Goal: Task Accomplishment & Management: Use online tool/utility

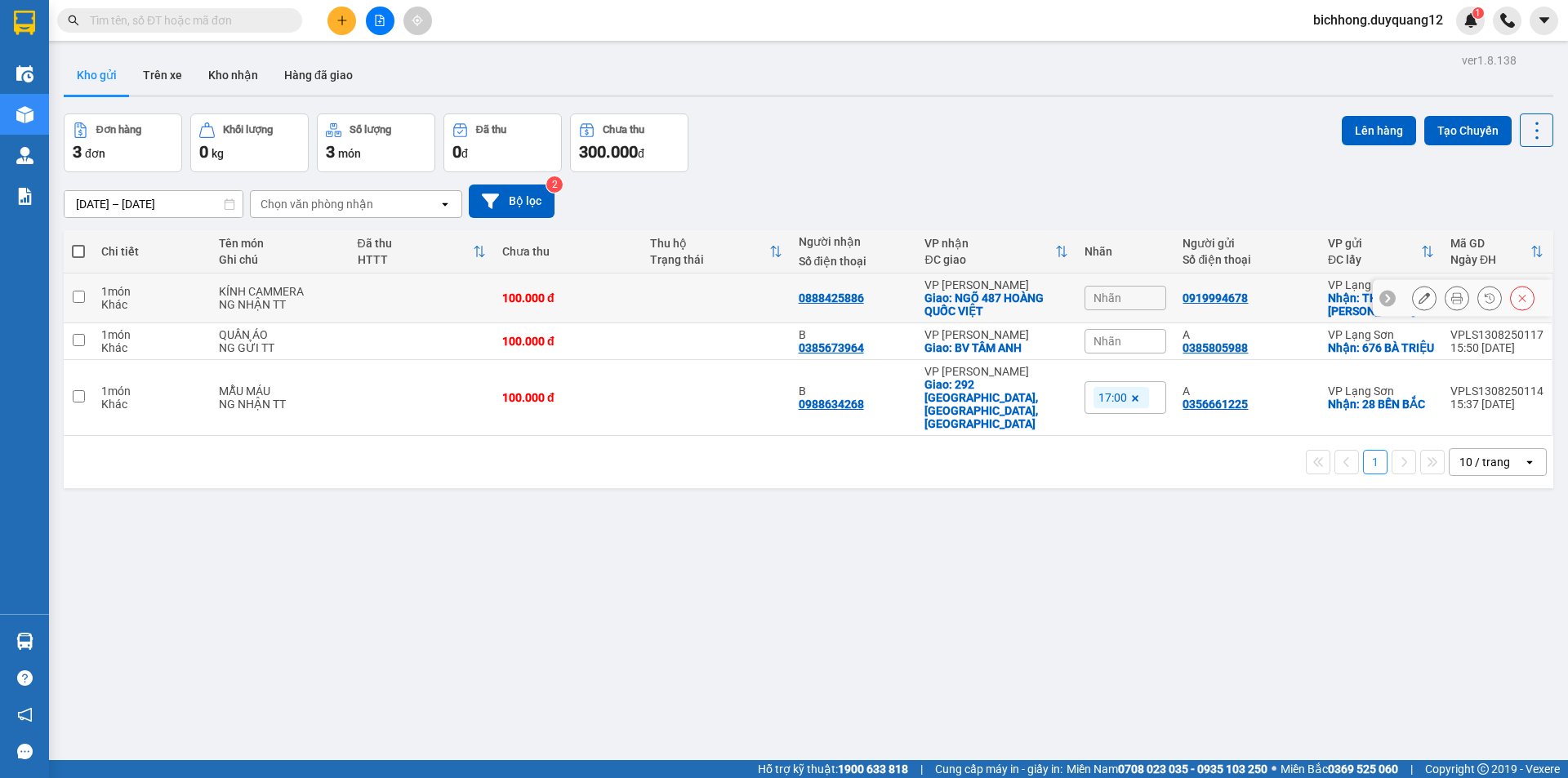
click at [1382, 296] on icon at bounding box center [1387, 297] width 11 height 11
drag, startPoint x: 1312, startPoint y: 300, endPoint x: 1383, endPoint y: 314, distance: 72.4
click at [1383, 314] on tr "1 món Khác KÍNH CAMMERA NG NHẬN TT 100.000 đ 0888425886 VP [PERSON_NAME]: NGÕ […" at bounding box center [808, 298] width 1490 height 50
checkbox input "true"
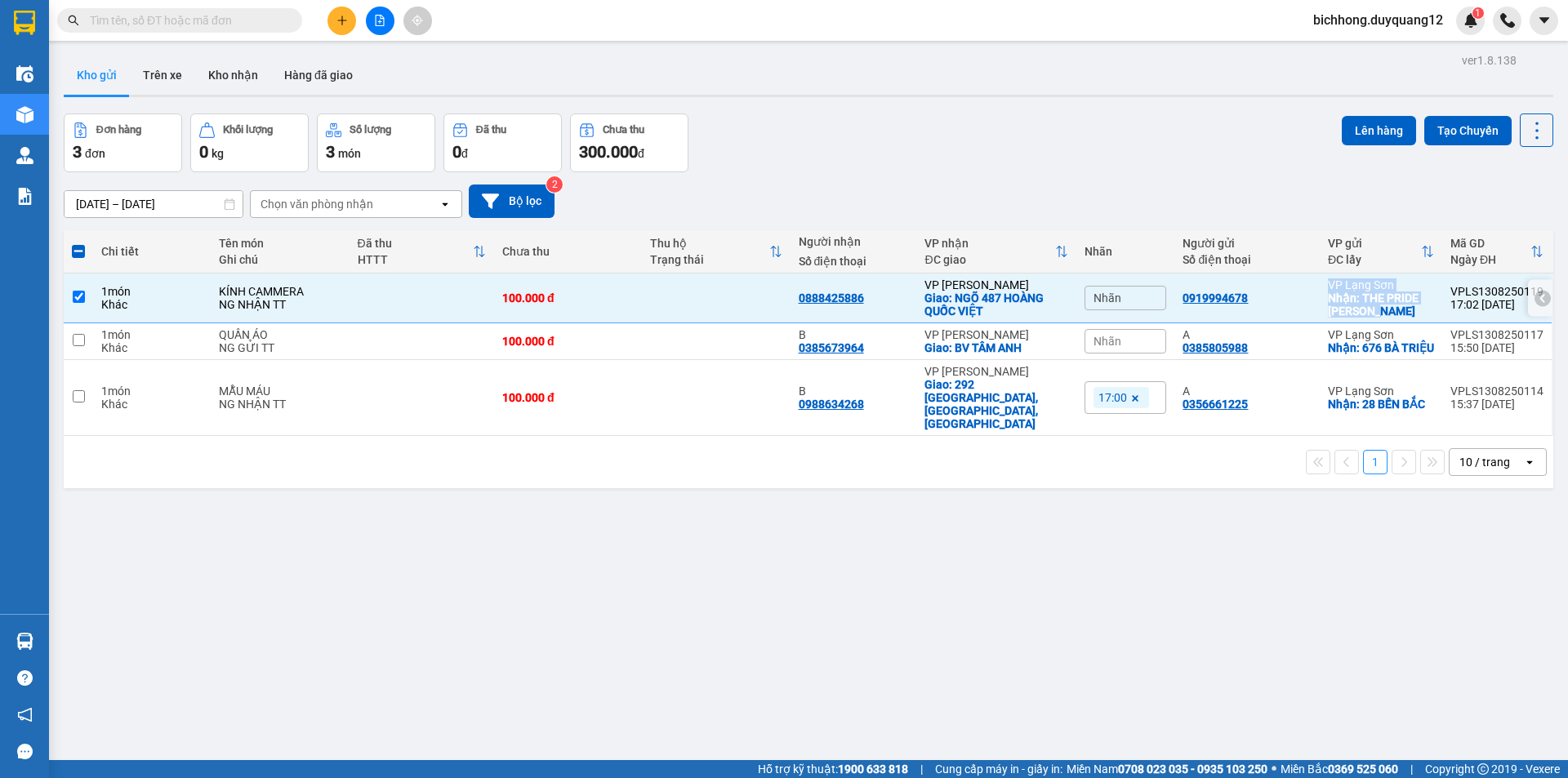
copy tr "VP Lạng Sơn Nhận: THE PRIDE [PERSON_NAME]"
click at [86, 346] on td at bounding box center [78, 342] width 30 height 37
checkbox input "true"
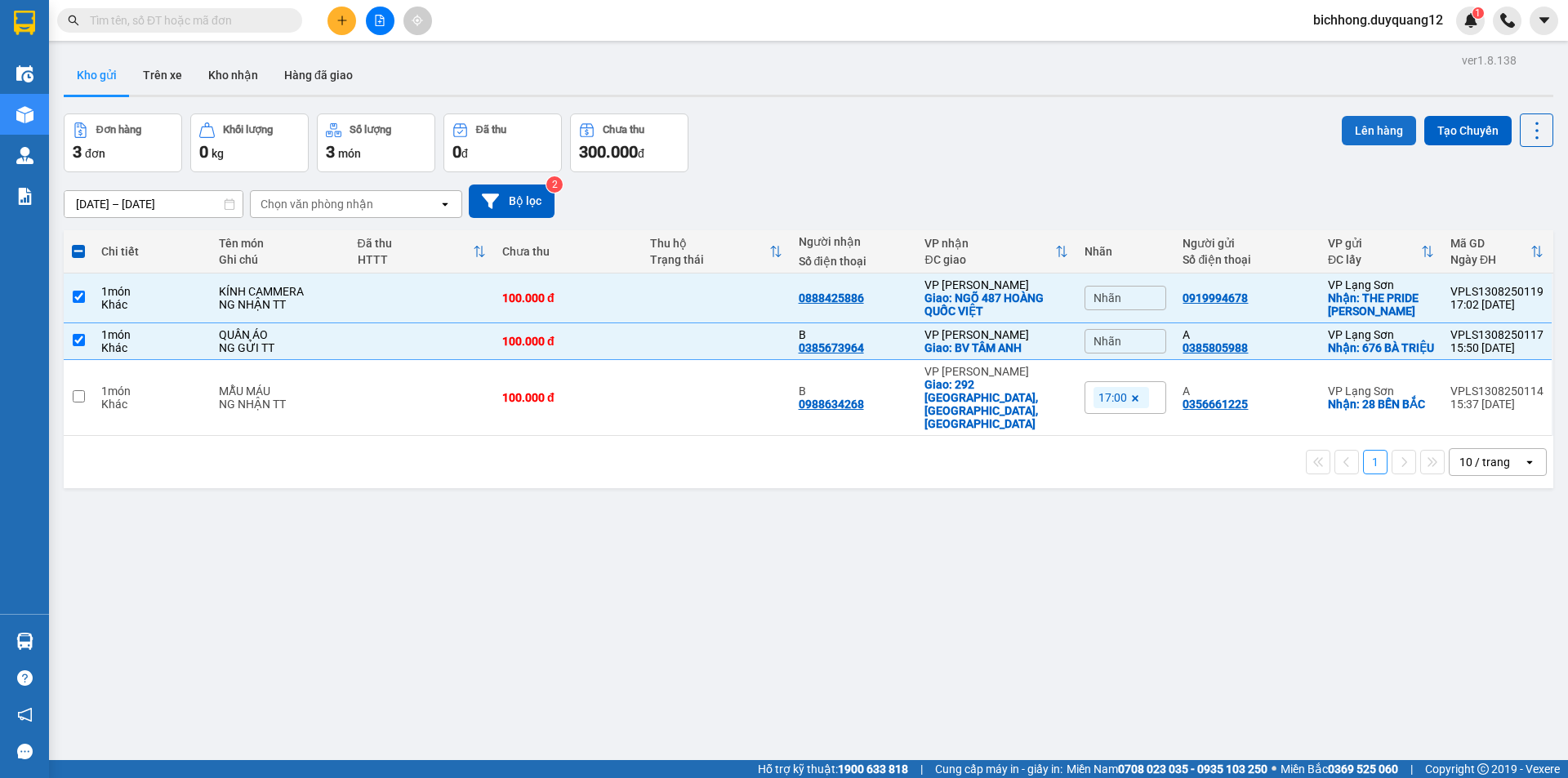
click at [1373, 124] on button "Lên hàng" at bounding box center [1379, 130] width 74 height 30
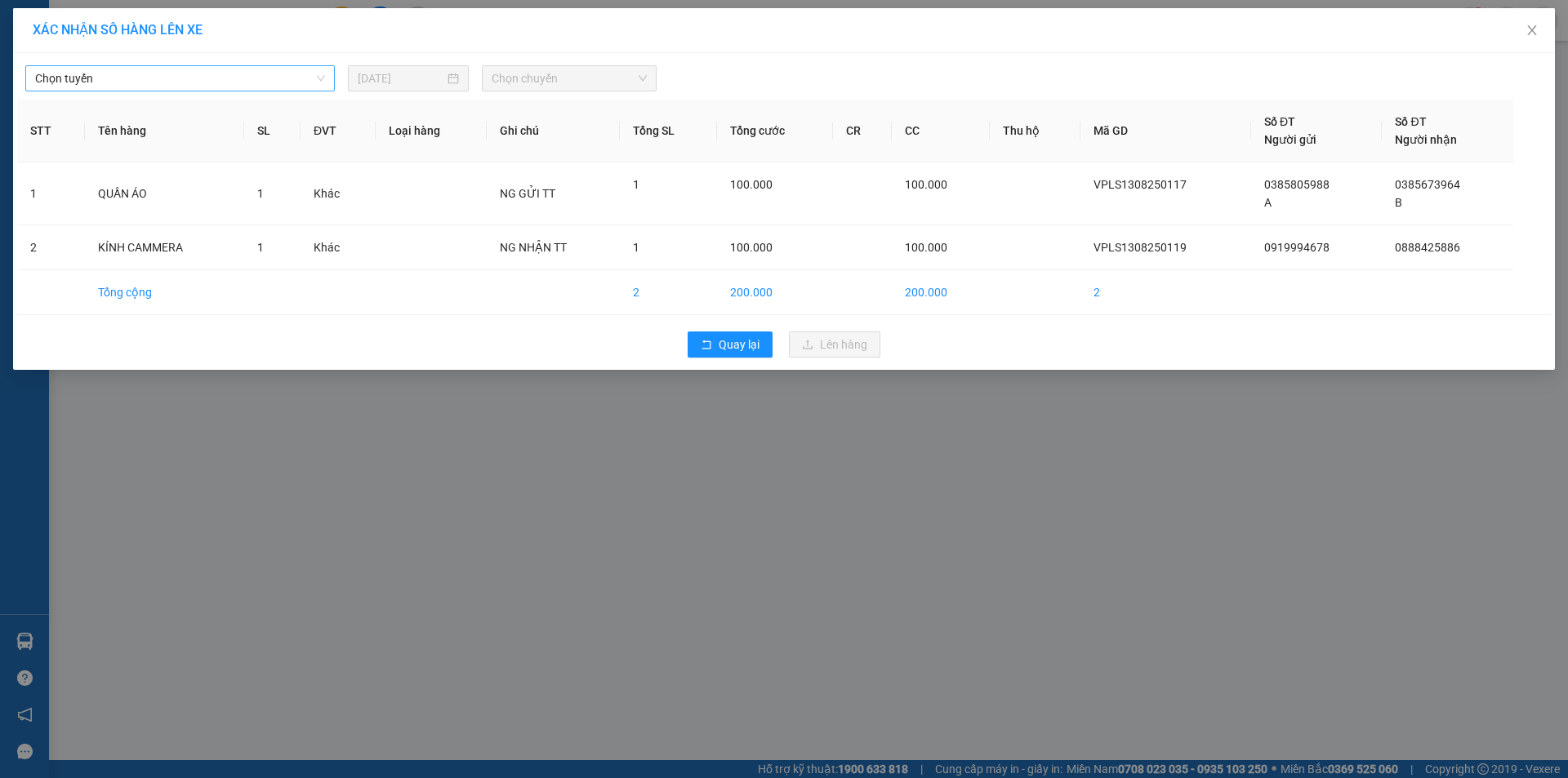
click at [238, 85] on span "Chọn tuyến" at bounding box center [180, 78] width 290 height 24
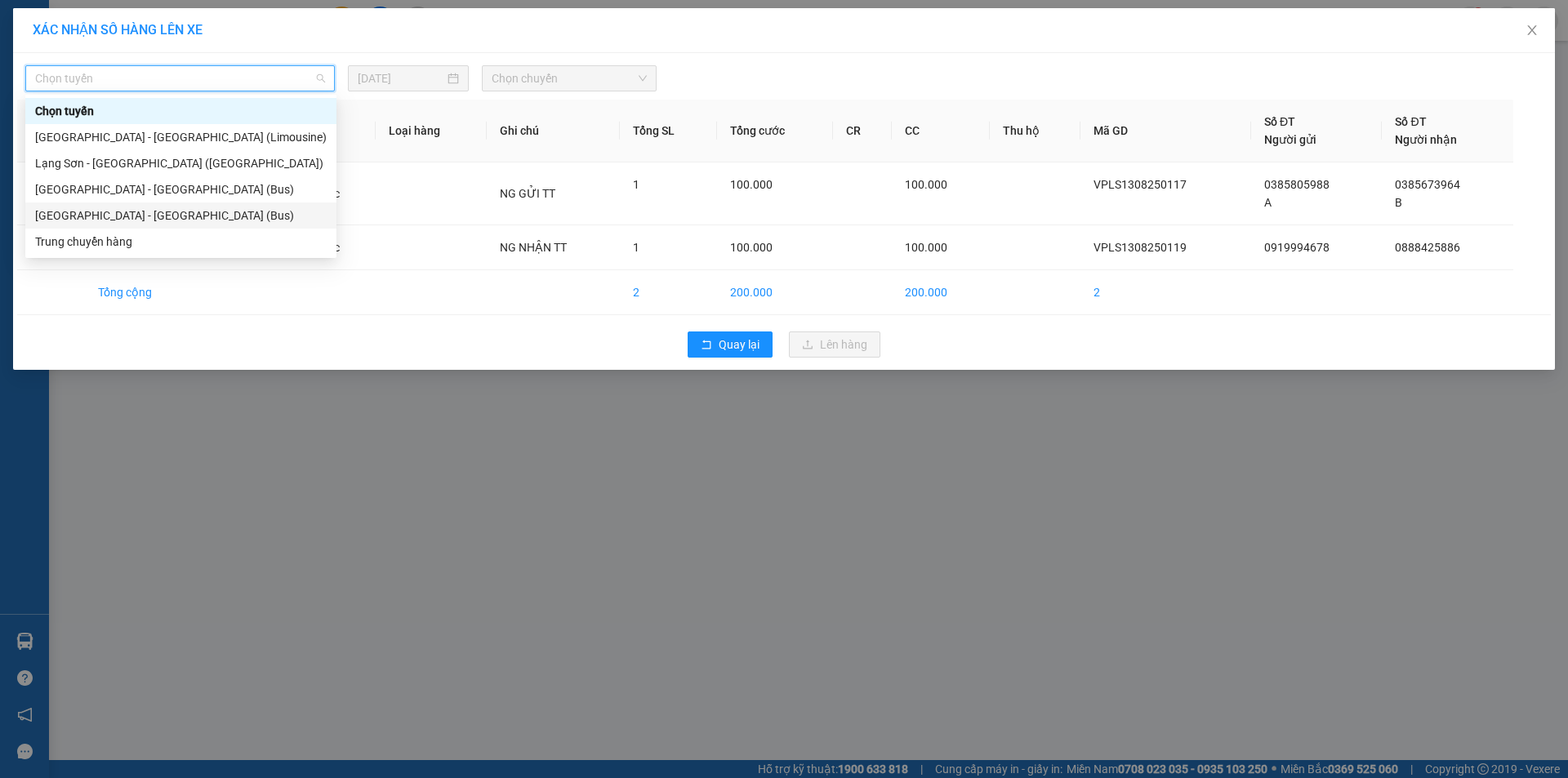
click at [140, 211] on div "[GEOGRAPHIC_DATA] - [GEOGRAPHIC_DATA] (Bus)" at bounding box center [180, 216] width 291 height 18
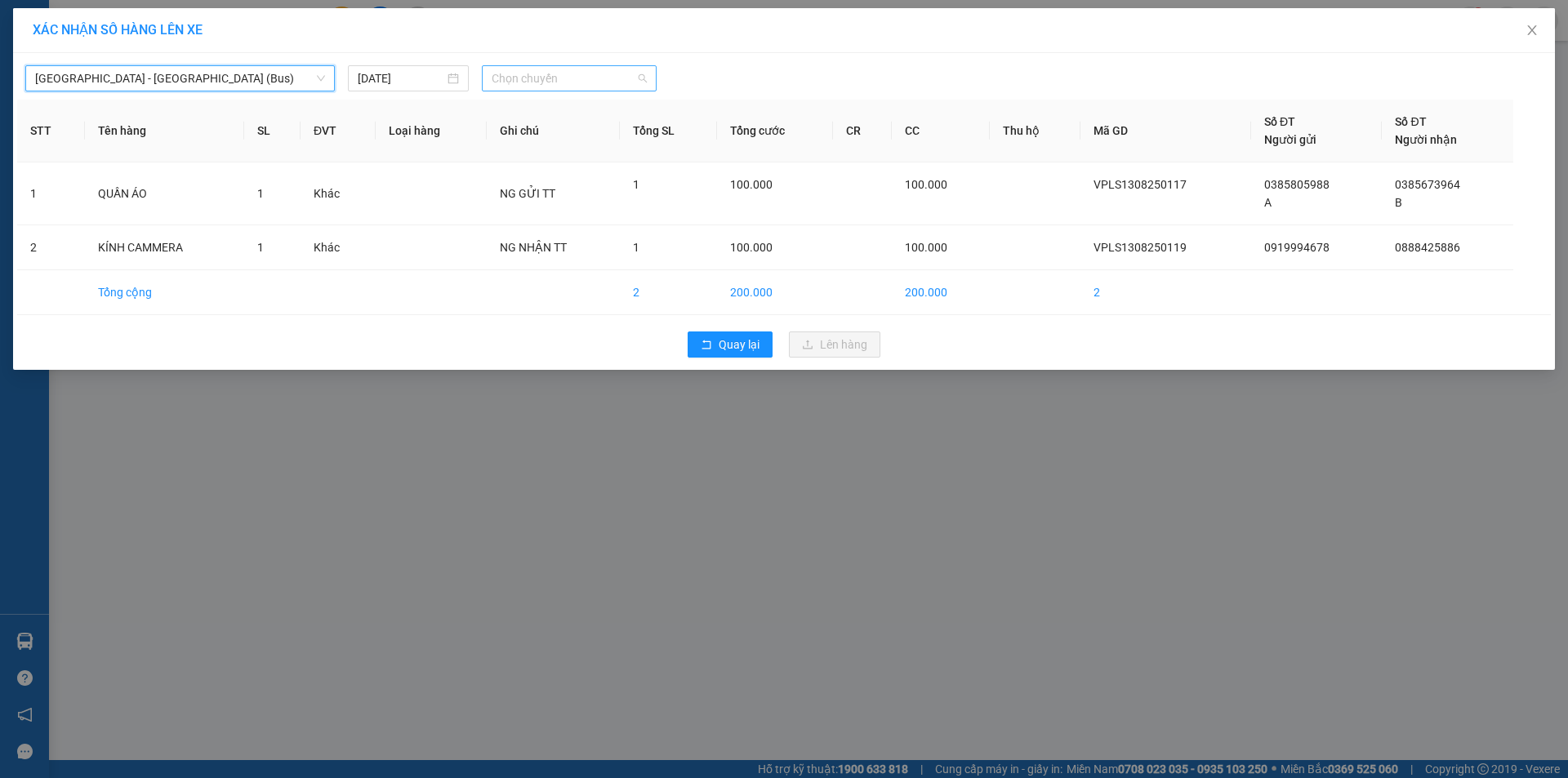
click at [535, 83] on span "Chọn chuyến" at bounding box center [569, 78] width 156 height 24
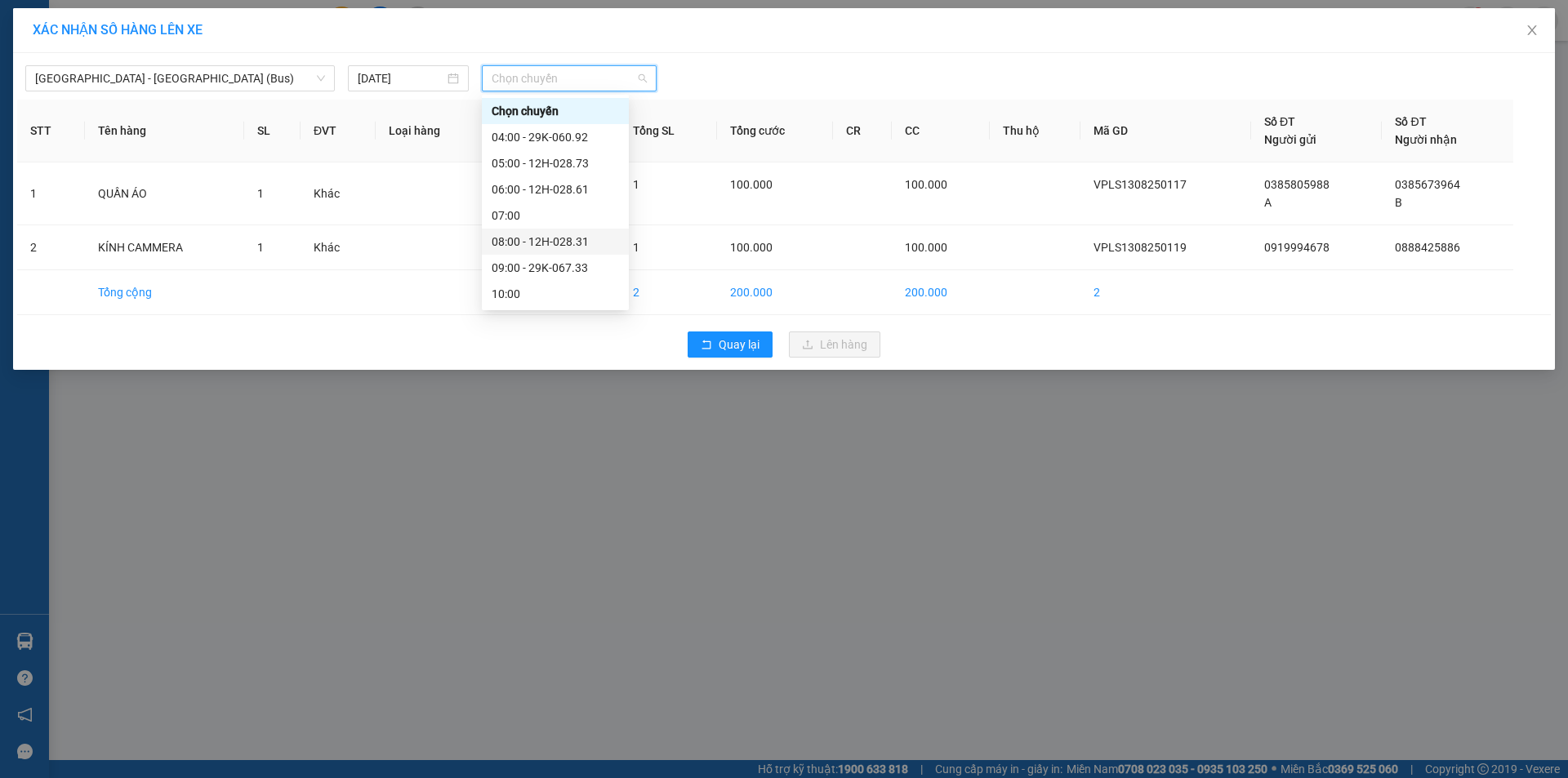
click at [583, 245] on div "08:00 - 12H-028.31" at bounding box center [555, 242] width 128 height 18
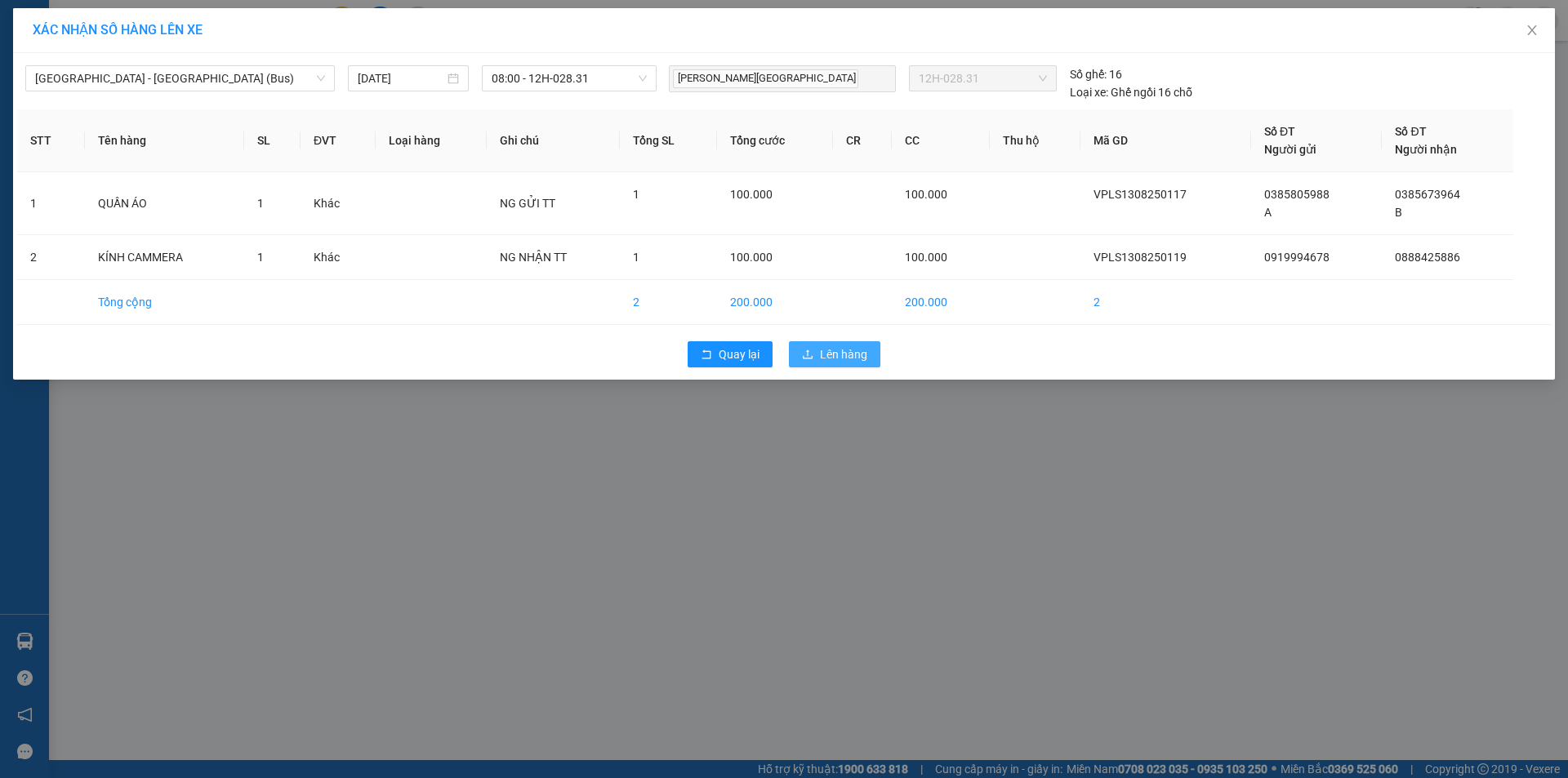
click at [828, 350] on span "Lên hàng" at bounding box center [843, 354] width 47 height 18
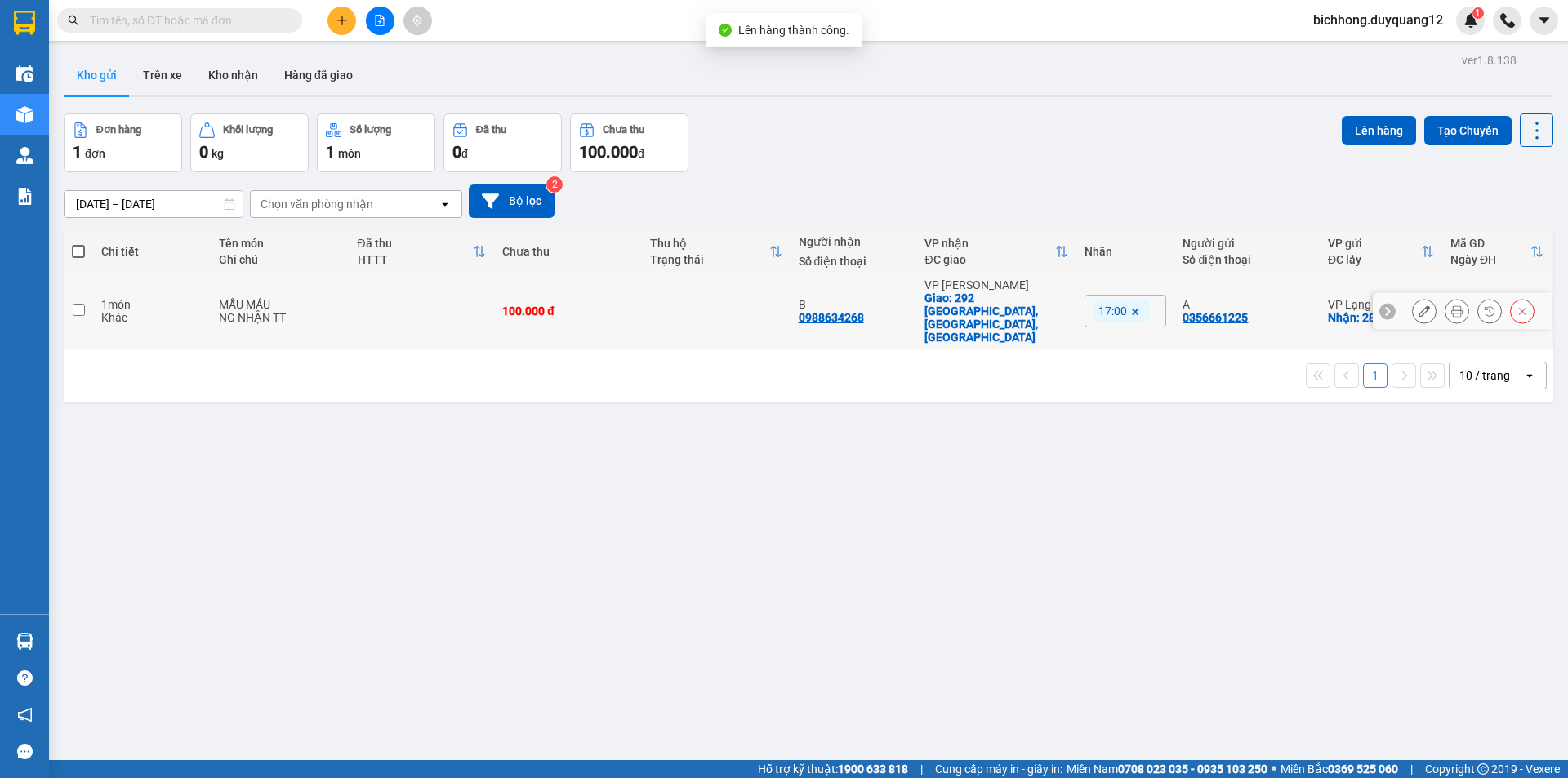
click at [80, 304] on input "checkbox" at bounding box center [79, 310] width 12 height 12
checkbox input "true"
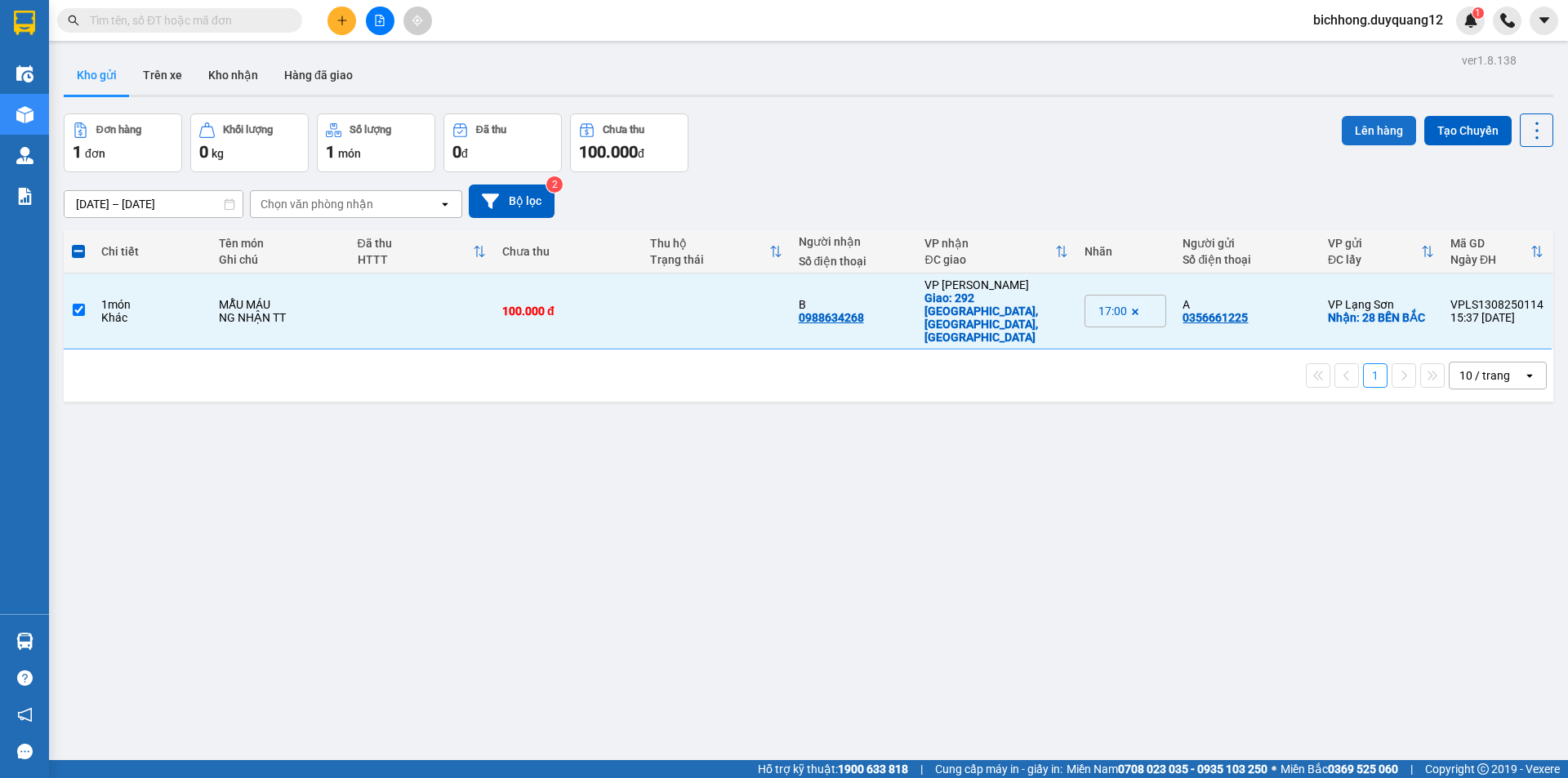
click at [1349, 126] on button "Lên hàng" at bounding box center [1379, 130] width 74 height 30
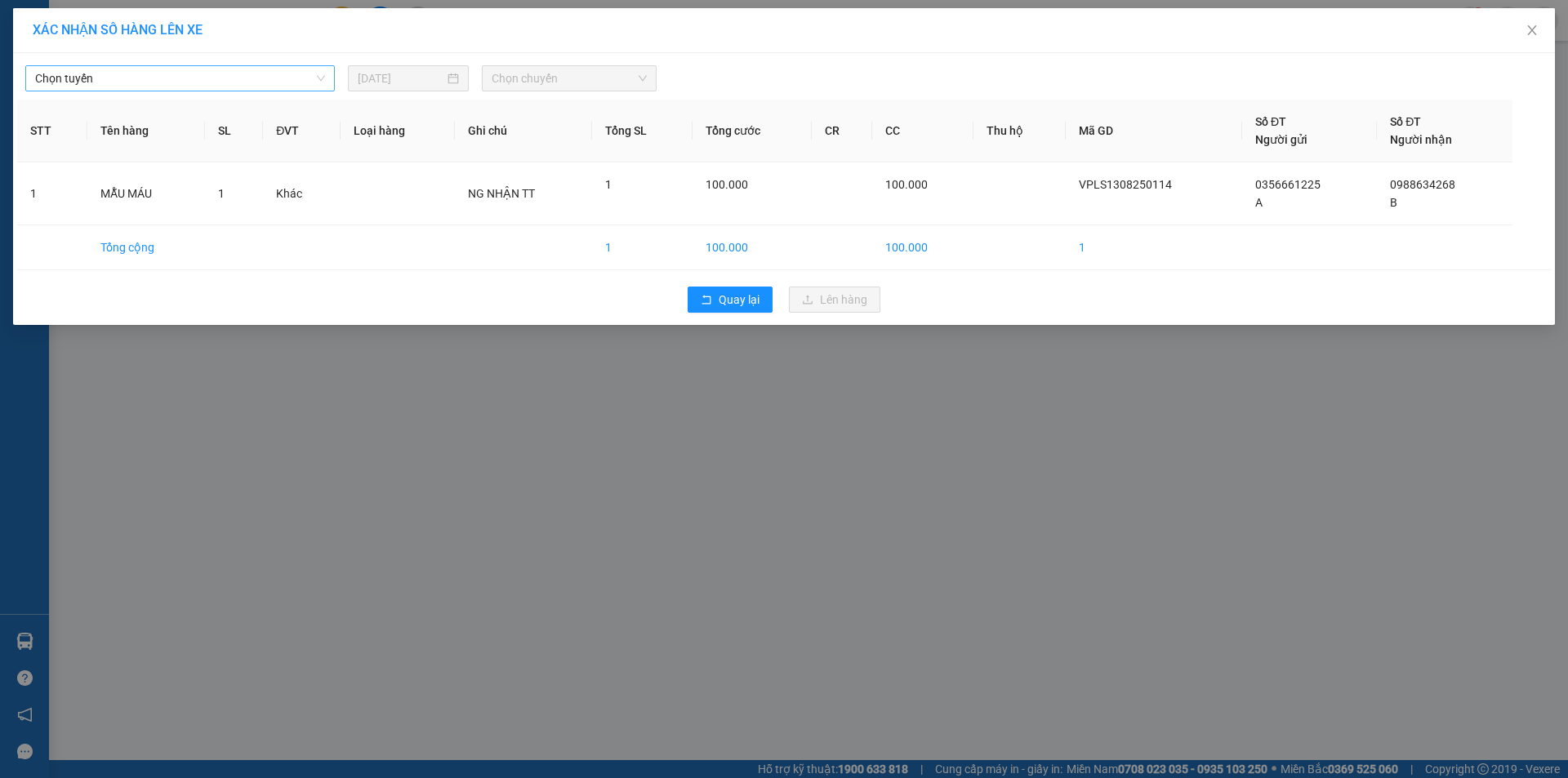
click at [134, 82] on span "Chọn tuyến" at bounding box center [180, 78] width 290 height 24
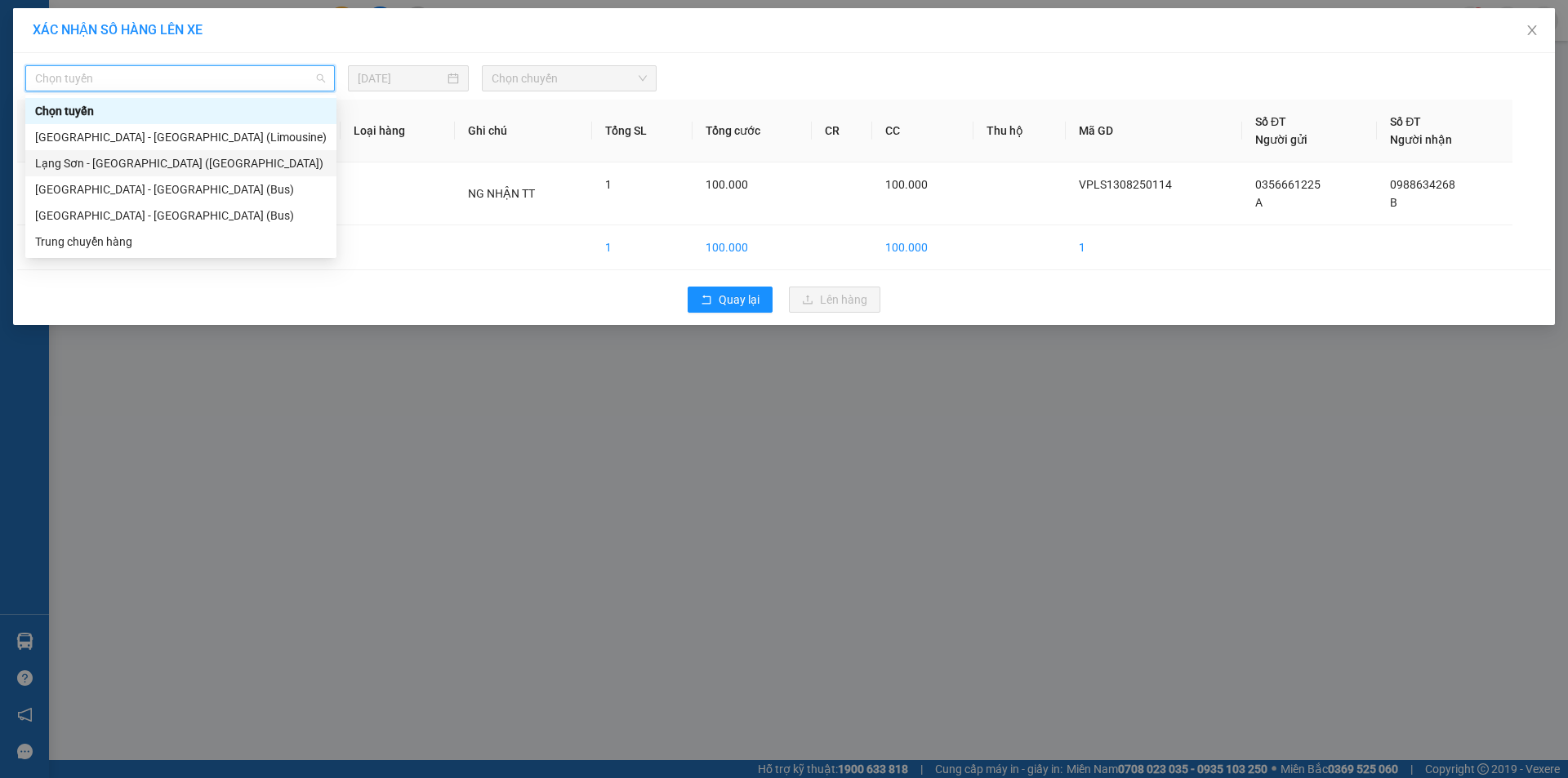
click at [104, 166] on div "Lạng Sơn - Hà Nội (Limousine)" at bounding box center [180, 163] width 291 height 18
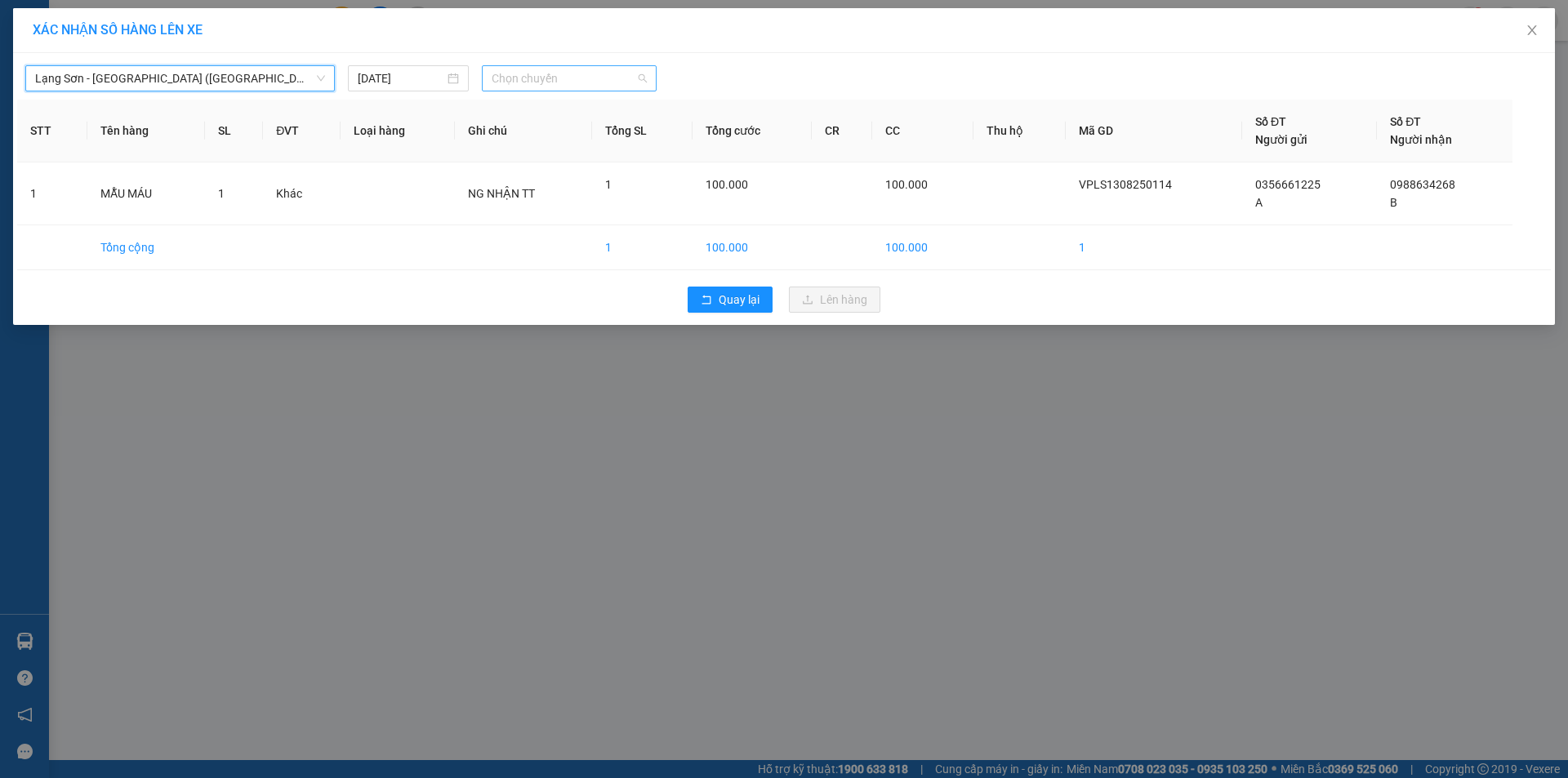
click at [597, 74] on span "Chọn chuyến" at bounding box center [569, 78] width 156 height 24
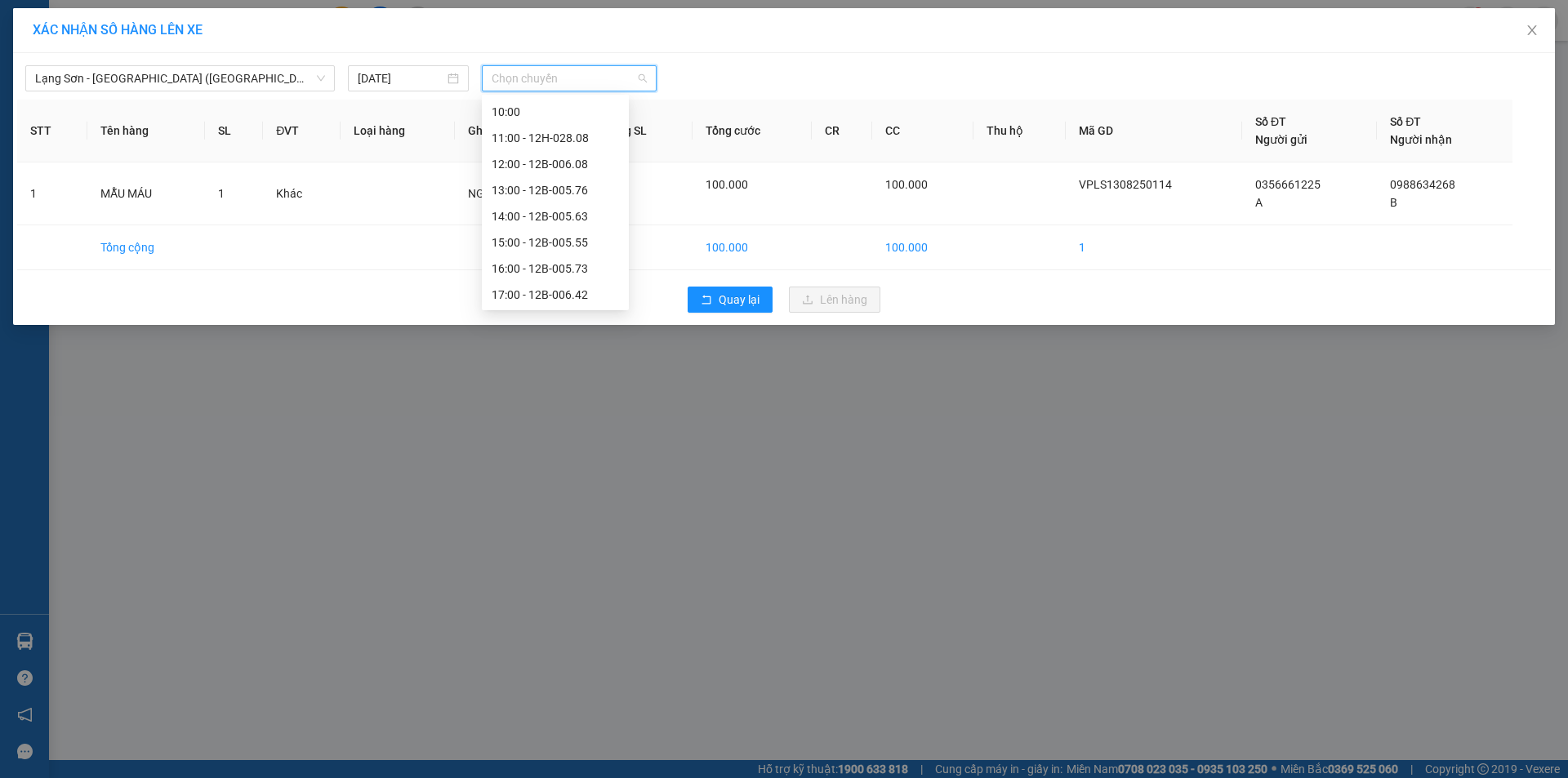
scroll to position [186, 0]
click at [575, 284] on div "17:00 - 12B-006.42" at bounding box center [555, 290] width 128 height 18
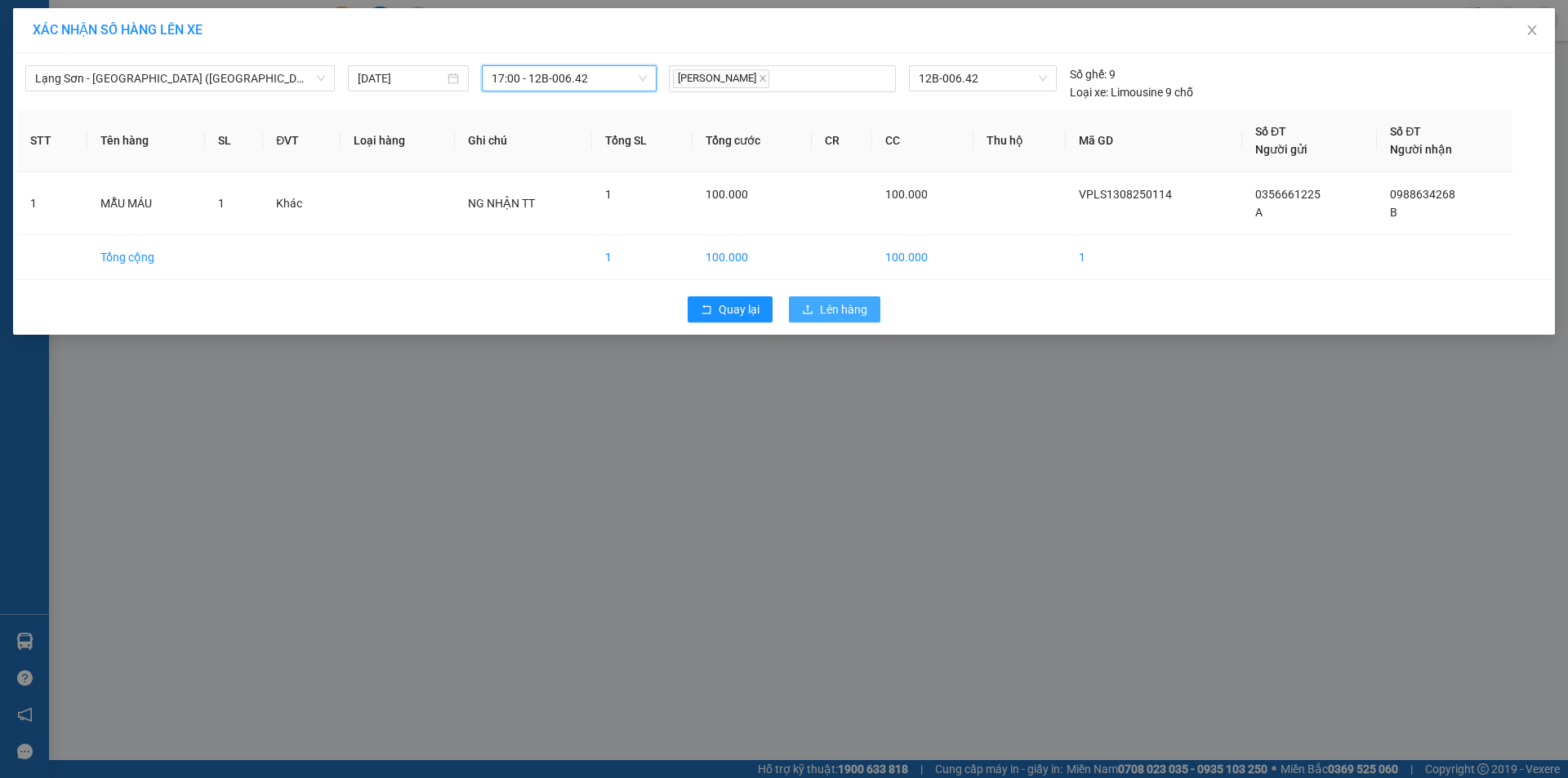
click at [815, 306] on button "Lên hàng" at bounding box center [834, 309] width 91 height 26
